Goal: Find specific page/section: Find specific page/section

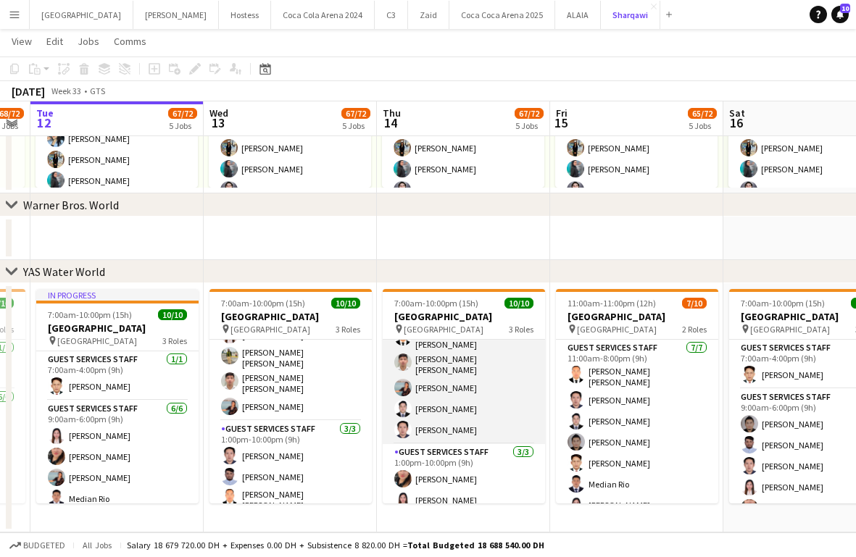
scroll to position [131, 0]
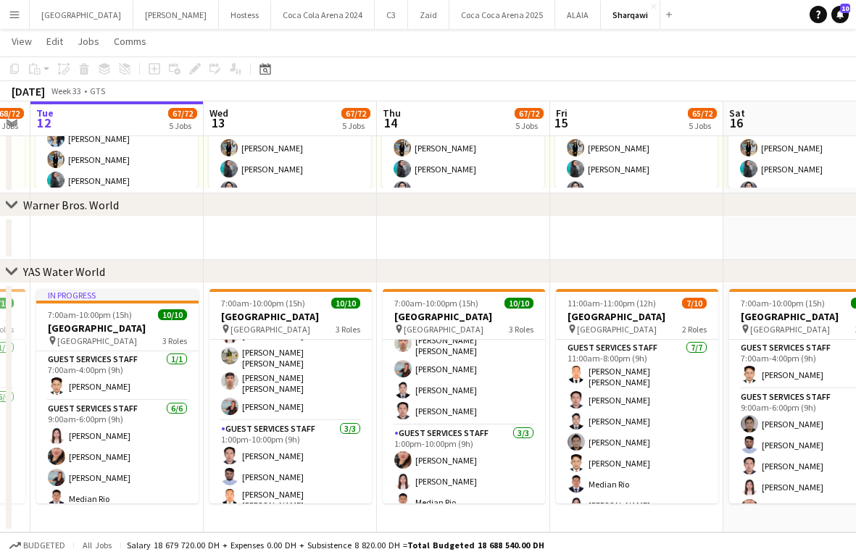
click at [461, 255] on app-date-cell at bounding box center [463, 238] width 173 height 43
click at [585, 261] on div "chevron-right YAS Water World" at bounding box center [428, 271] width 856 height 23
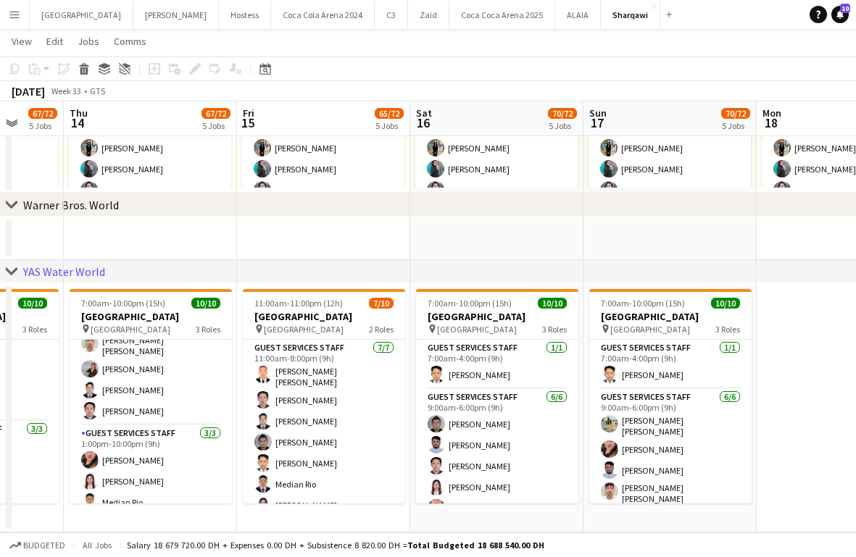
scroll to position [0, 346]
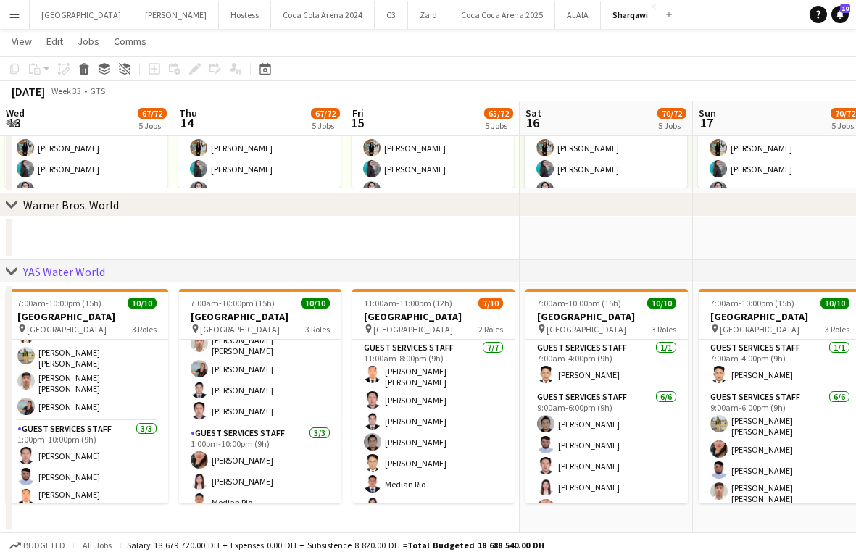
click at [22, 4] on button "Menu" at bounding box center [14, 14] width 29 height 29
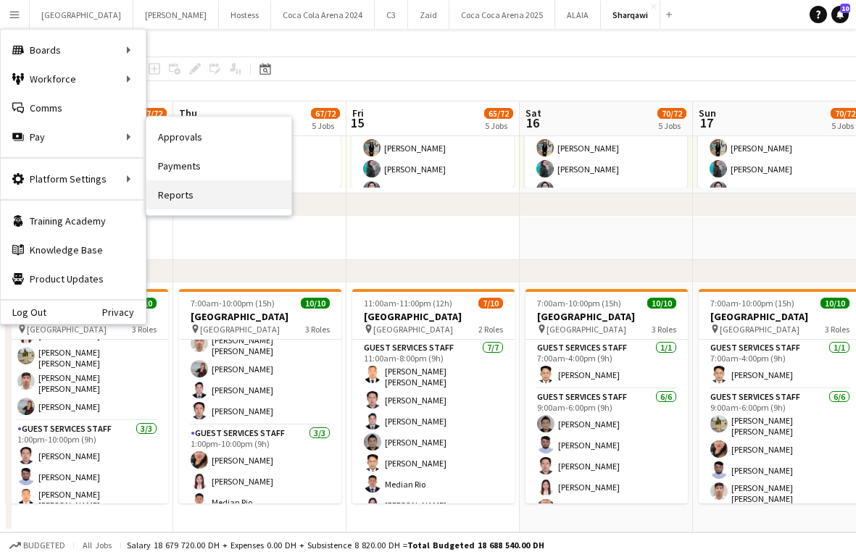
click at [184, 194] on link "Reports" at bounding box center [218, 194] width 145 height 29
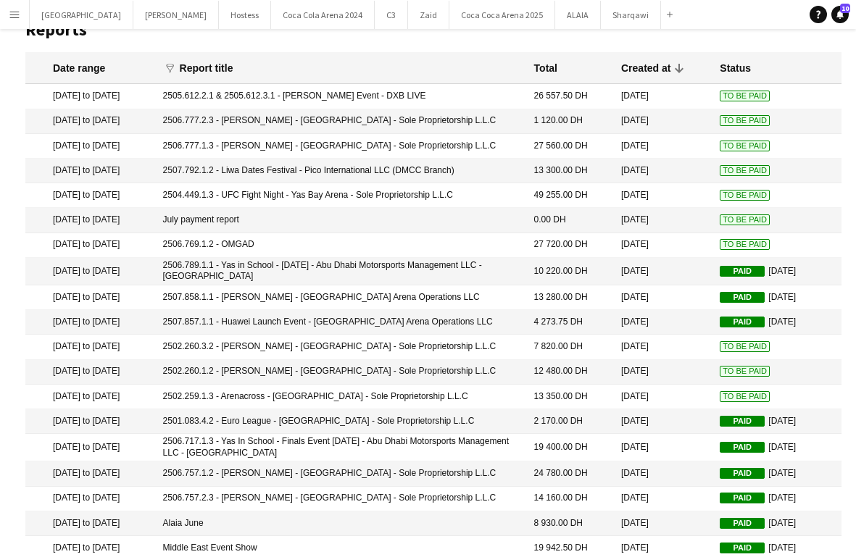
scroll to position [111, 0]
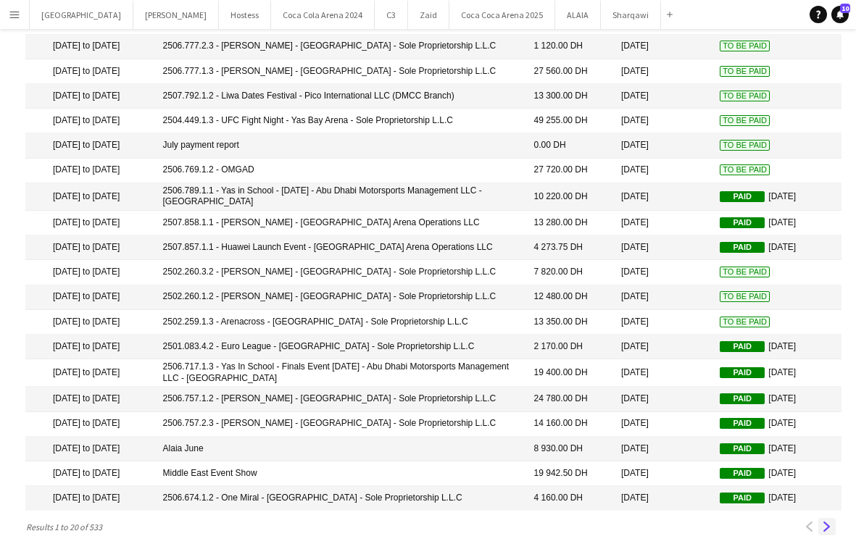
click at [825, 475] on app-icon "Next" at bounding box center [827, 527] width 10 height 10
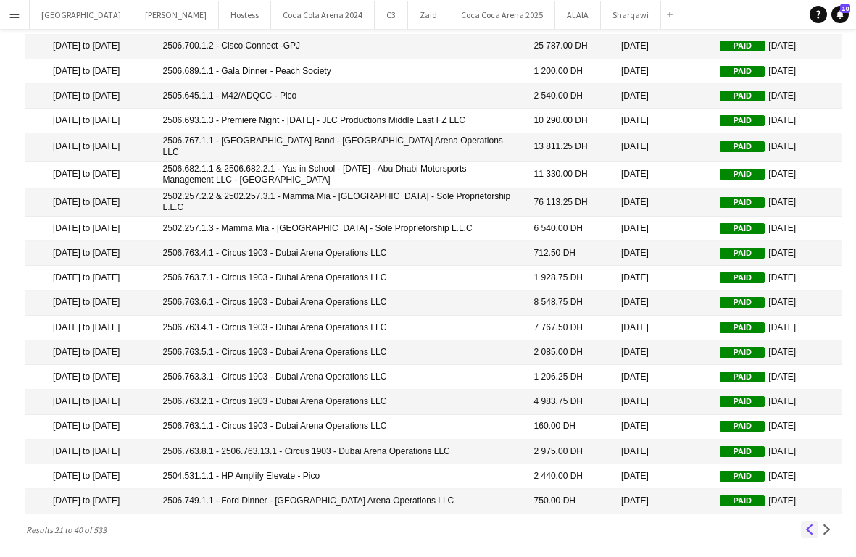
click at [816, 475] on button "Previous" at bounding box center [809, 529] width 17 height 17
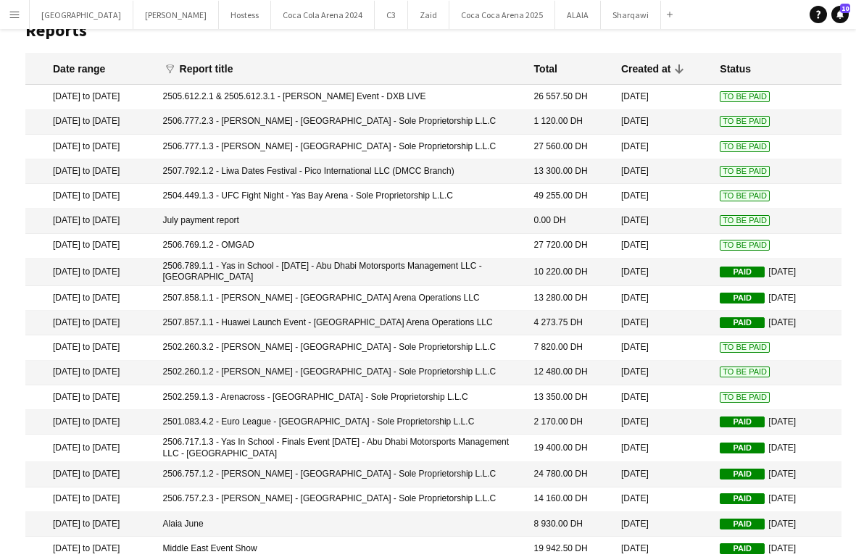
scroll to position [0, 0]
